Goal: Communication & Community: Answer question/provide support

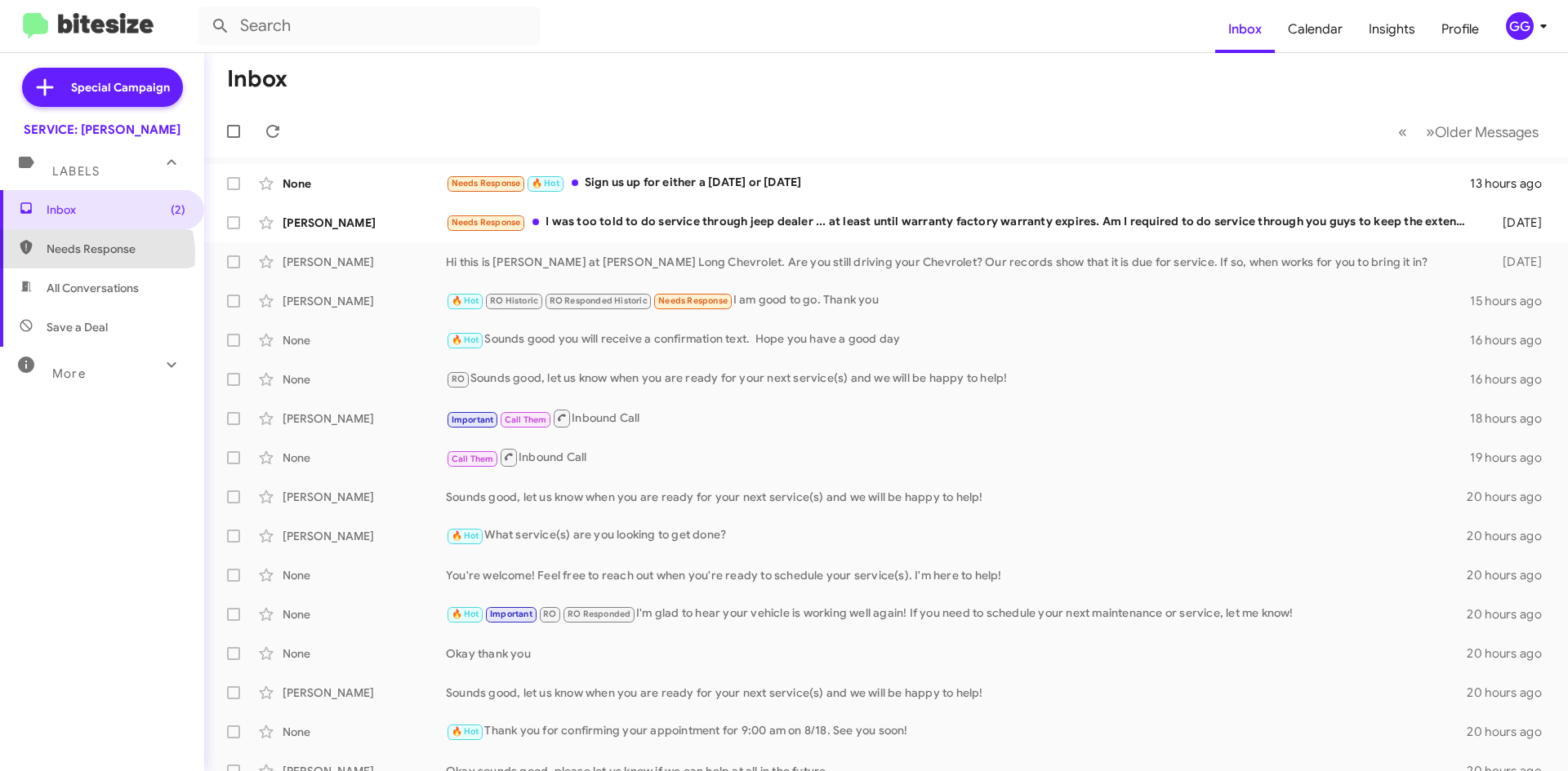
click at [85, 254] on span "Needs Response" at bounding box center [116, 249] width 139 height 17
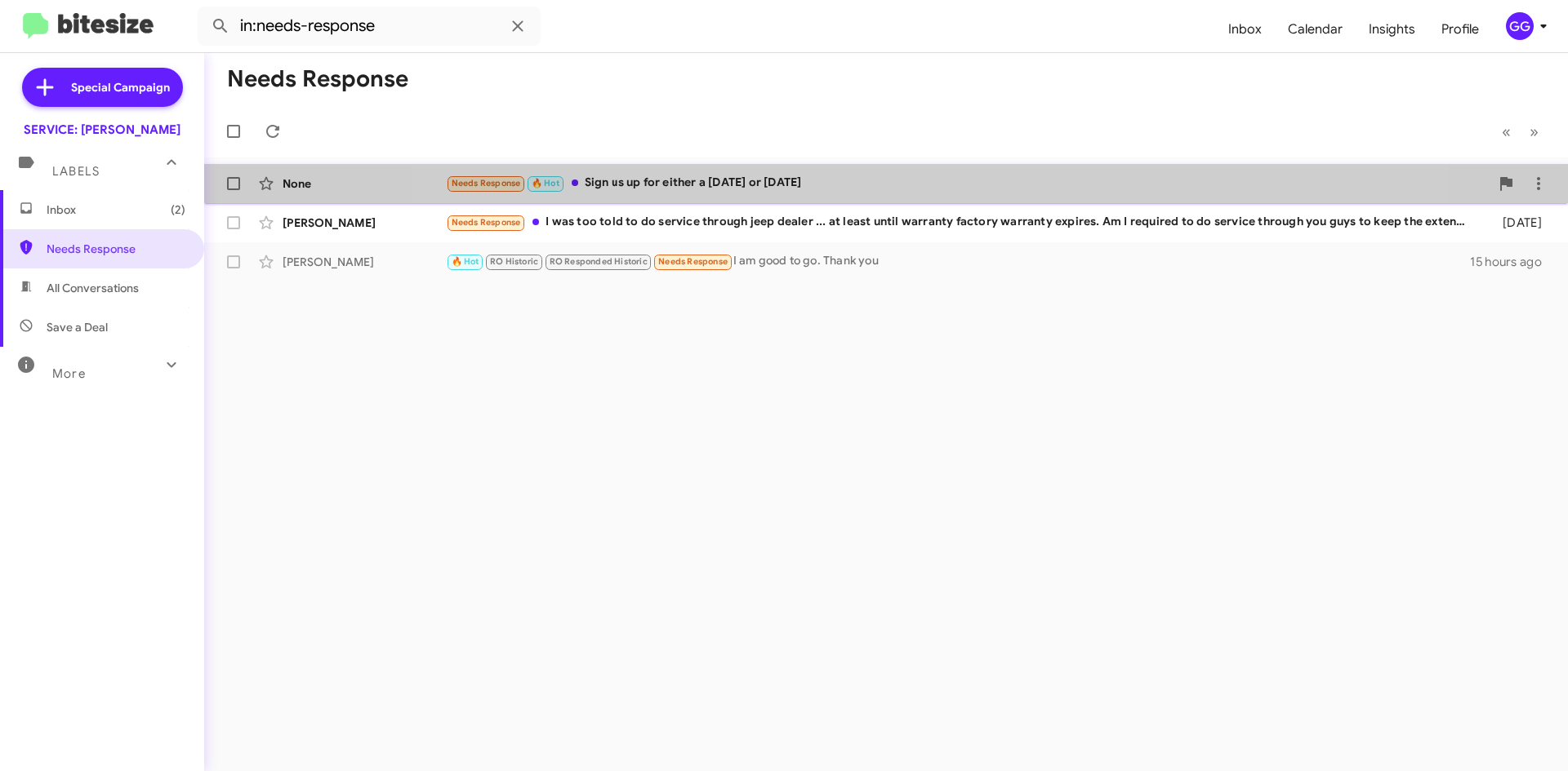
click at [904, 174] on div "Needs Response 🔥 Hot Sign us up for either a [DATE] or [DATE]" at bounding box center [967, 183] width 1044 height 18
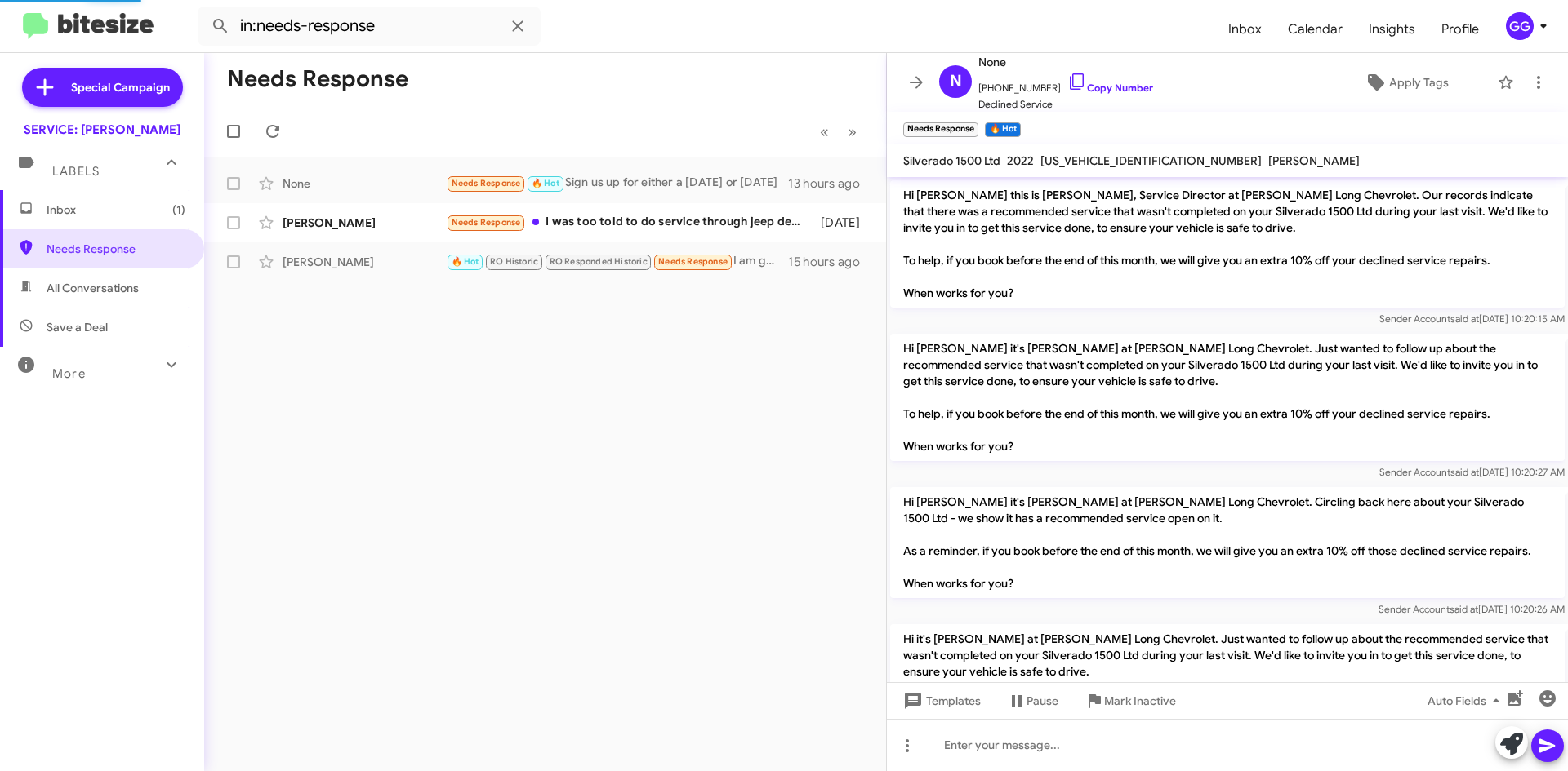
scroll to position [276, 0]
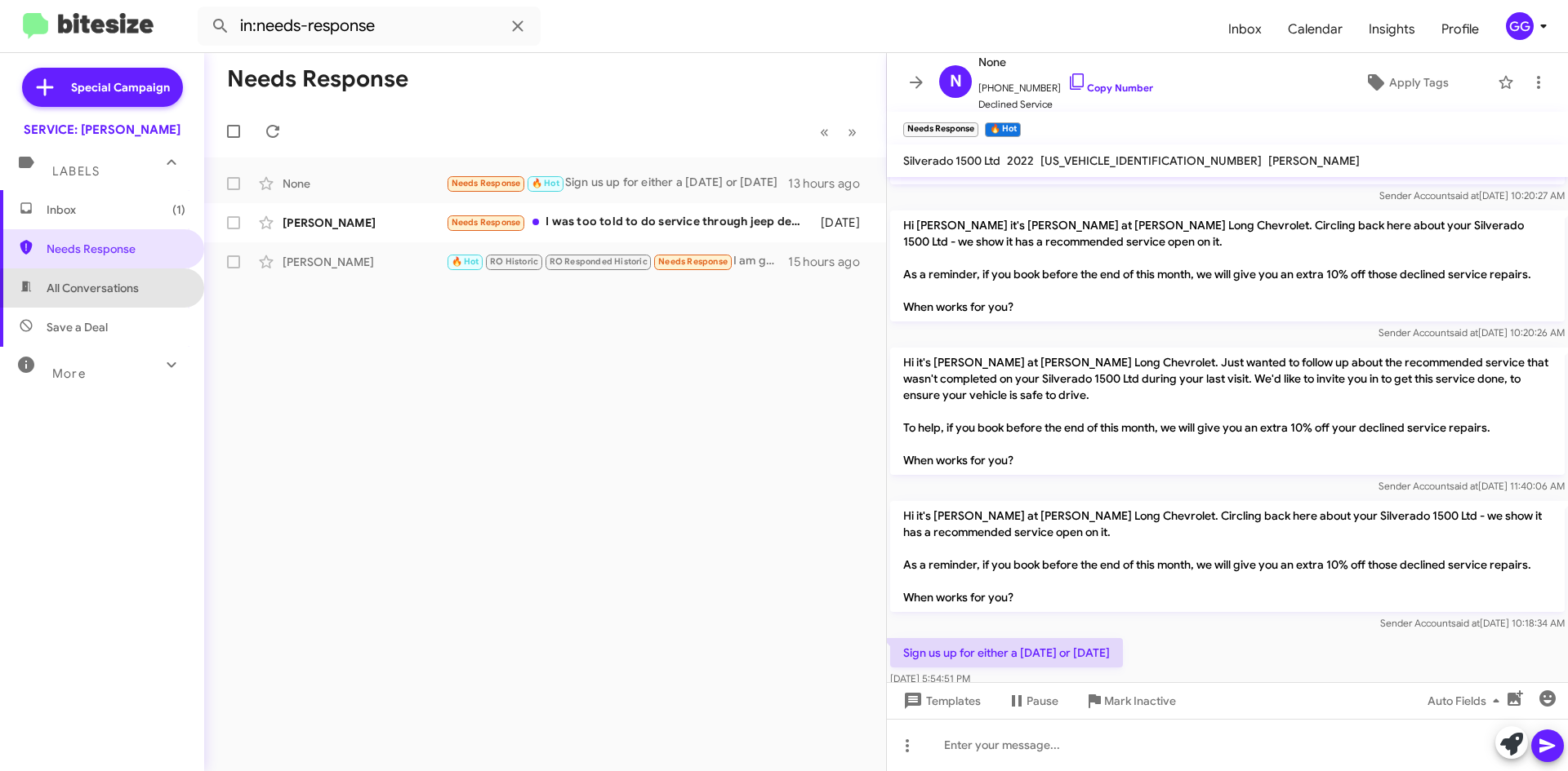
click at [121, 291] on span "All Conversations" at bounding box center [93, 288] width 92 height 17
type input "in:all-conversations"
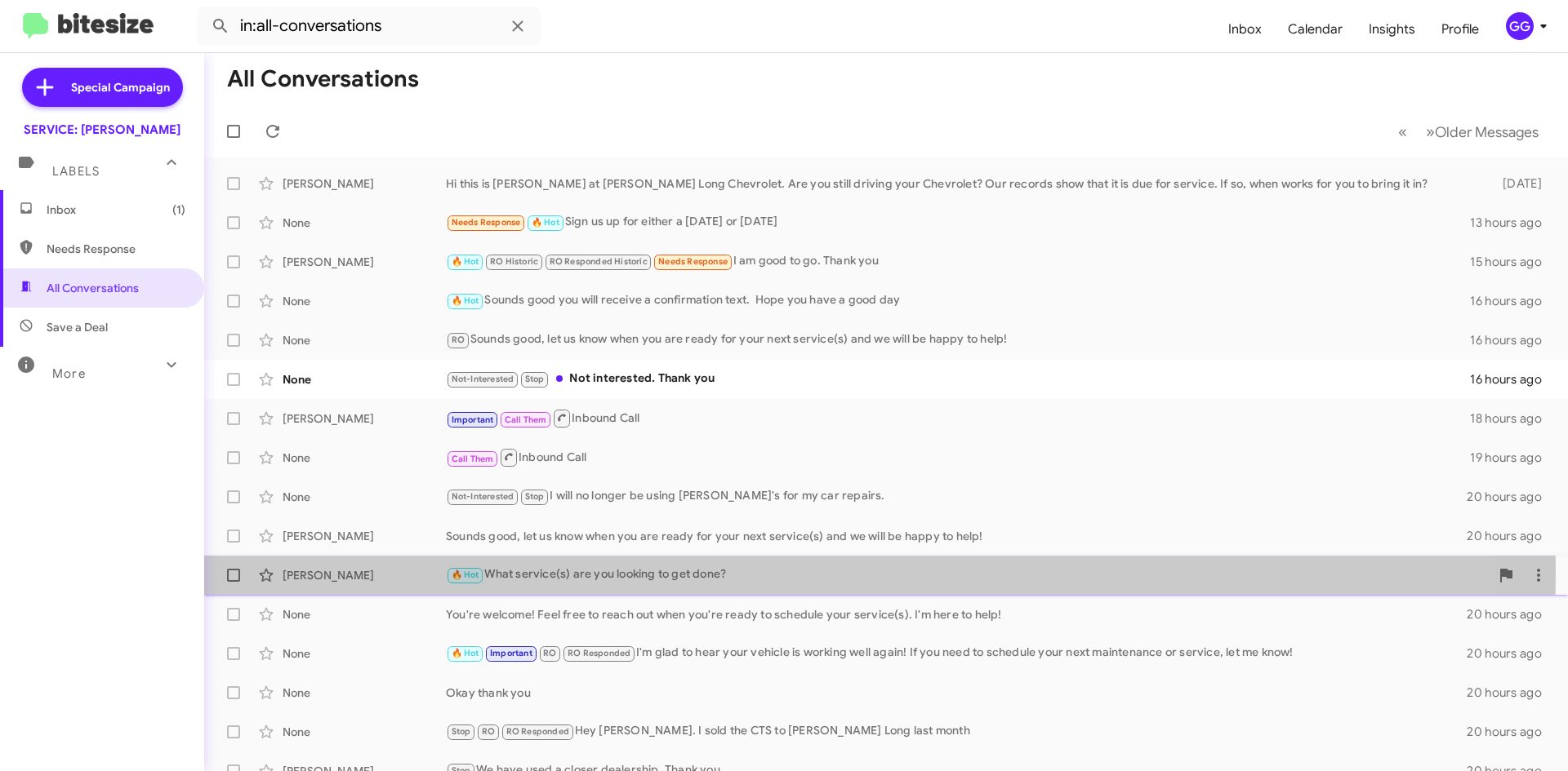
click at [591, 571] on div "🔥 Hot What service(s) are you looking to get done?" at bounding box center [967, 575] width 1044 height 18
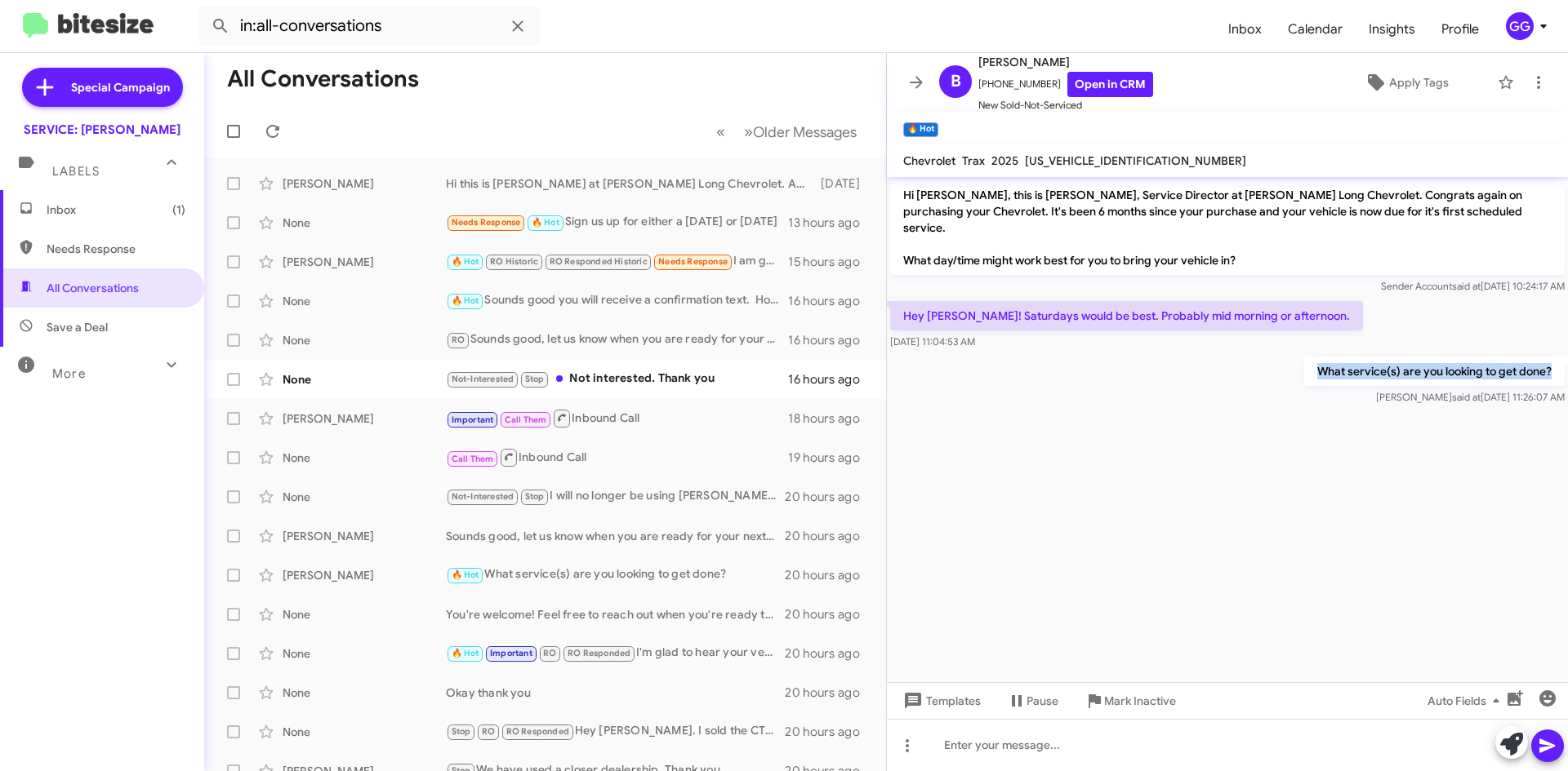
drag, startPoint x: 1319, startPoint y: 354, endPoint x: 1553, endPoint y: 365, distance: 234.3
click at [1553, 365] on p "What service(s) are you looking to get done?" at bounding box center [1434, 371] width 261 height 29
copy p "What service(s) are you looking to get done?"
click at [719, 216] on div "Needs Response 🔥 Hot Sign us up for either a [DATE] or [DATE]" at bounding box center [626, 222] width 362 height 18
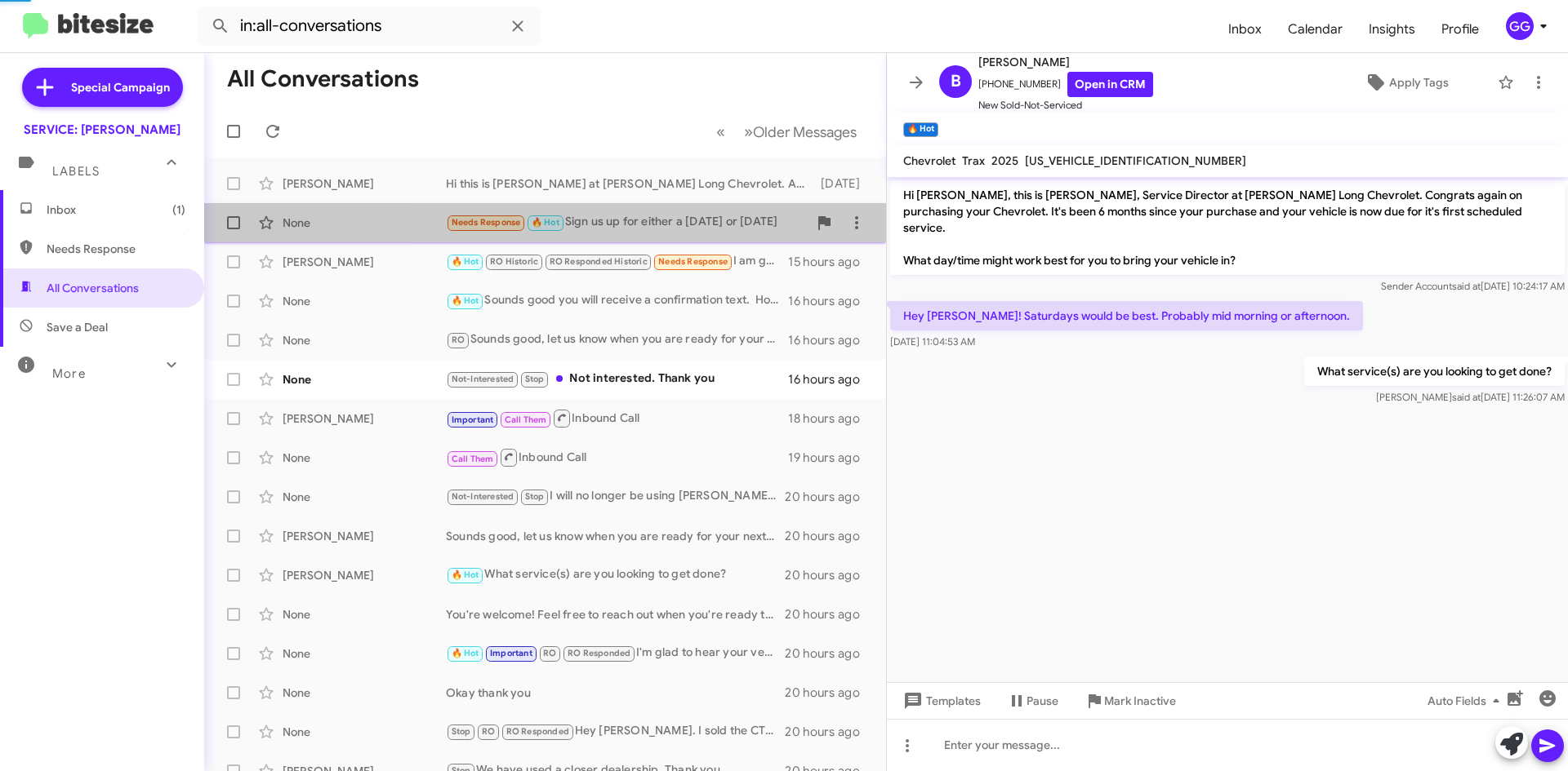
scroll to position [309, 0]
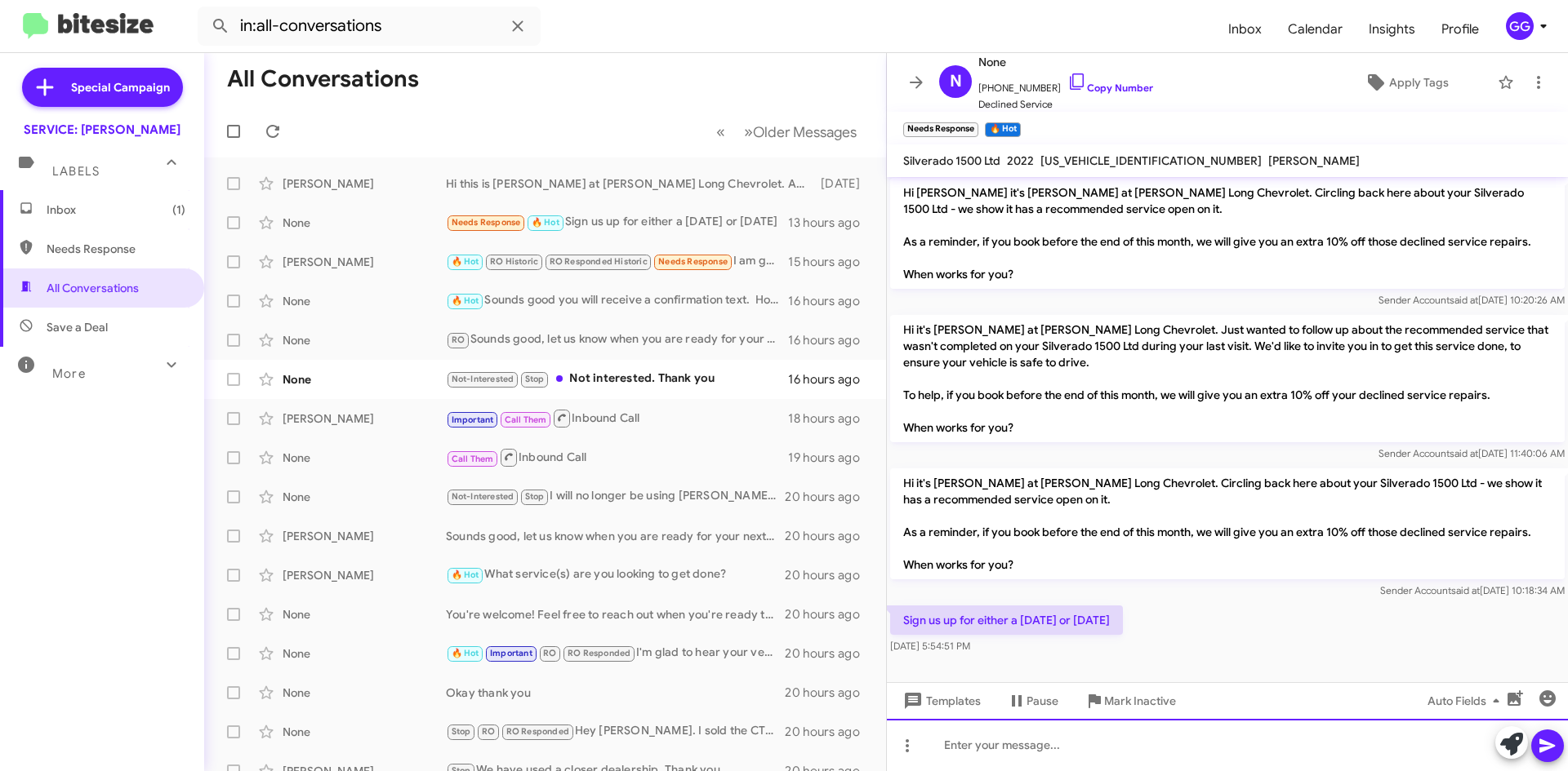
paste div
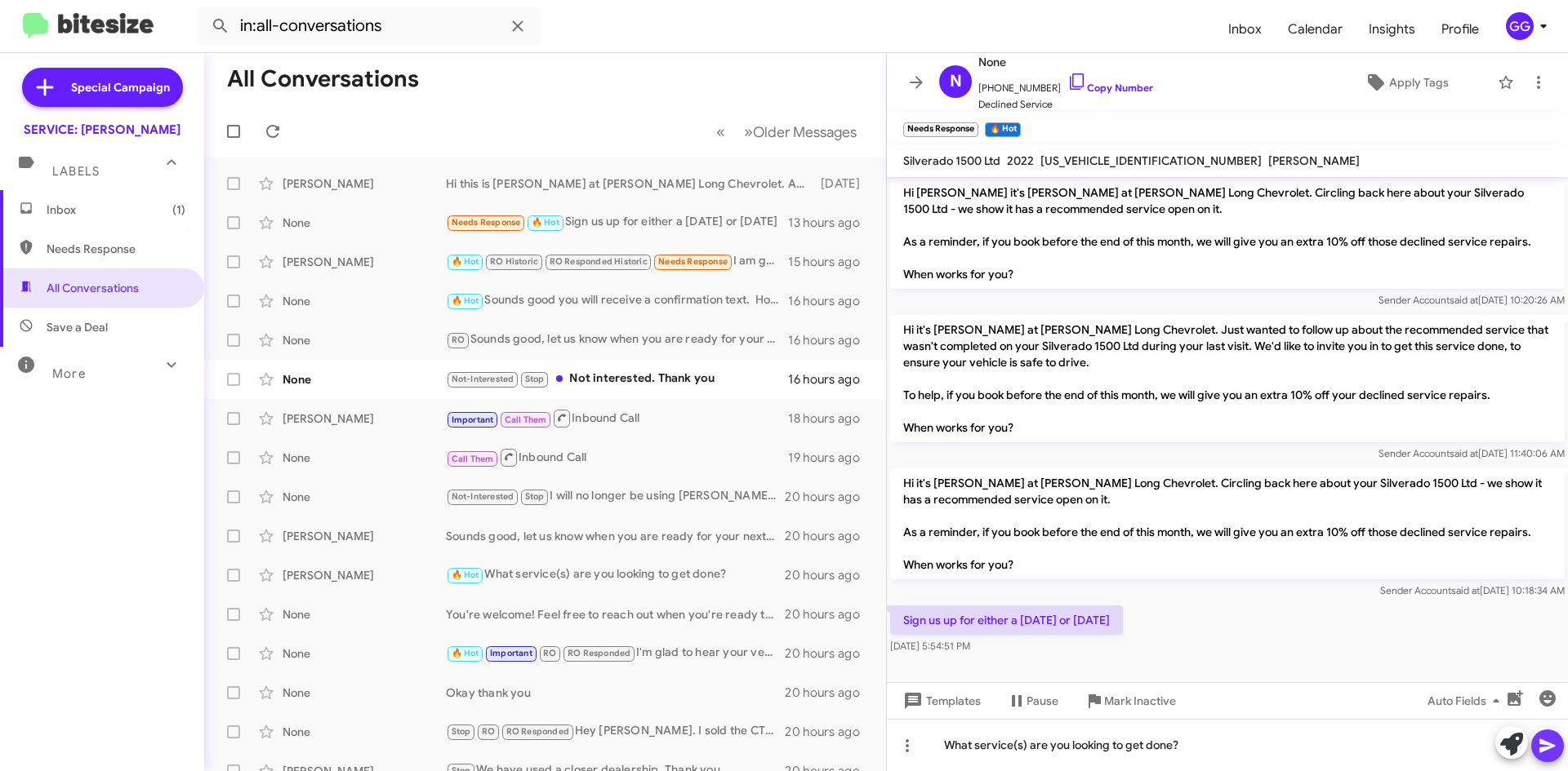
click at [1537, 734] on button at bounding box center [1547, 745] width 33 height 33
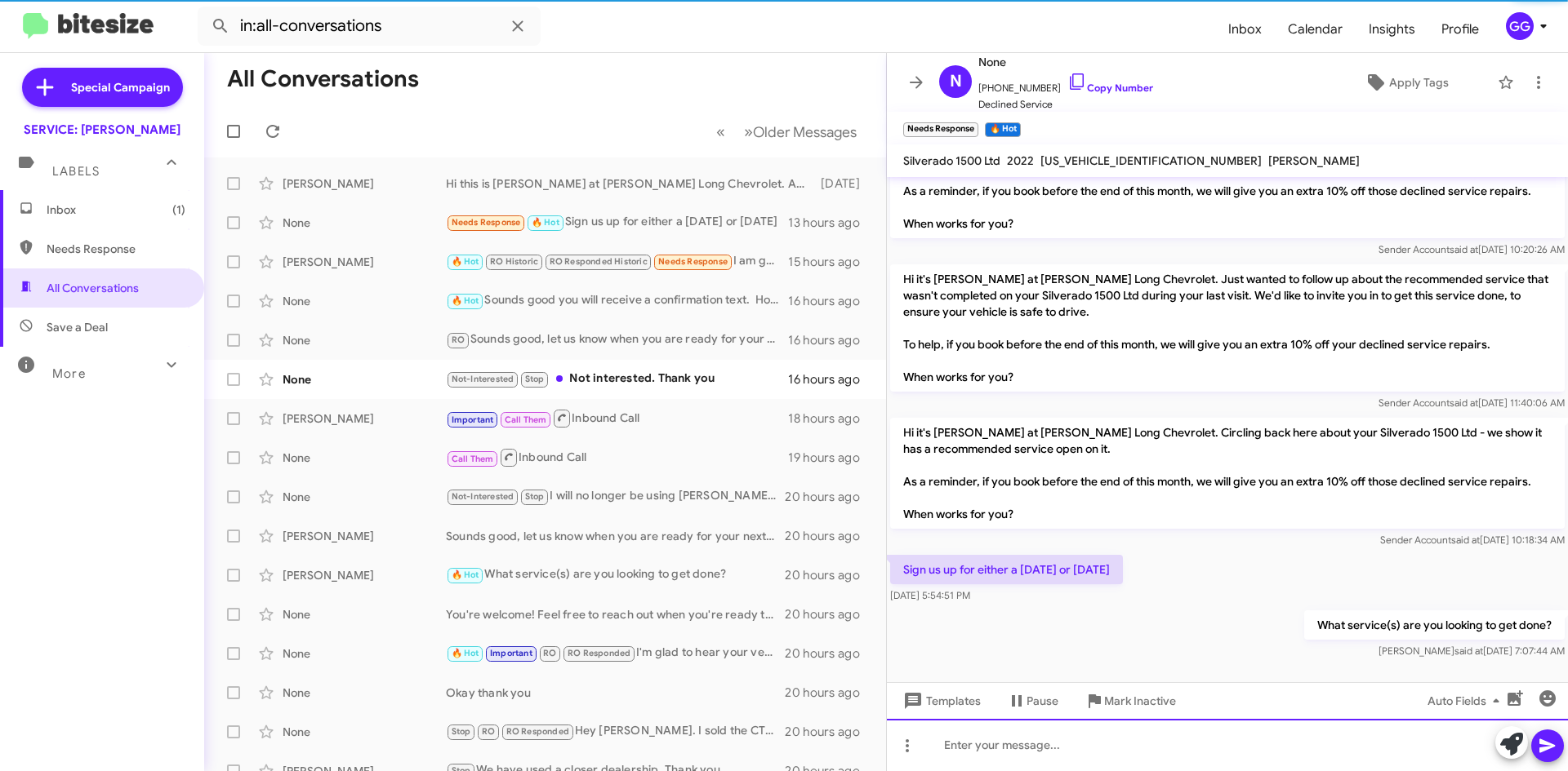
scroll to position [369, 0]
